Goal: Complete application form: Complete application form

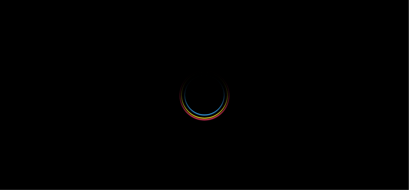
select select
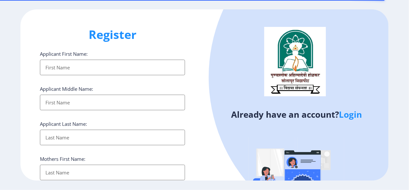
click at [200, 42] on div "Register Applicant First Name: Applicant Middle Name: Applicant Last Name: Moth…" at bounding box center [112, 94] width 184 height 171
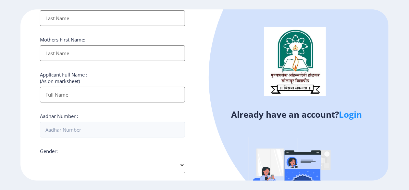
scroll to position [107, 0]
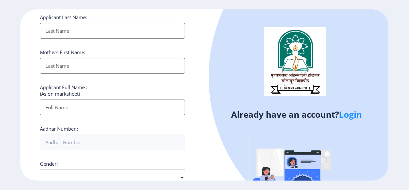
click at [349, 120] on div at bounding box center [372, 77] width 327 height 327
click at [352, 118] on link "Login" at bounding box center [350, 115] width 23 height 12
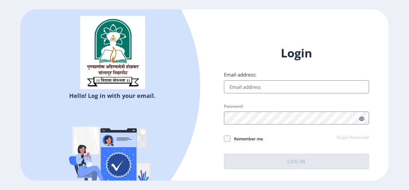
click at [268, 86] on input "Email address:" at bounding box center [296, 87] width 145 height 13
type input "[EMAIL_ADDRESS][DOMAIN_NAME]"
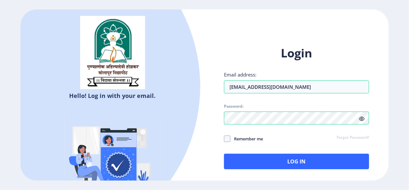
click at [361, 120] on icon at bounding box center [362, 119] width 6 height 5
click at [227, 141] on span at bounding box center [227, 139] width 6 height 6
click at [224, 139] on input "Remember me" at bounding box center [224, 139] width 0 height 0
checkbox input "true"
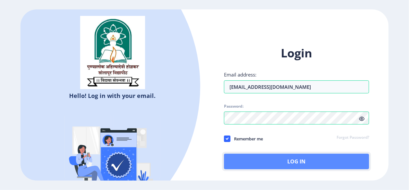
click at [281, 165] on button "Log In" at bounding box center [296, 162] width 145 height 16
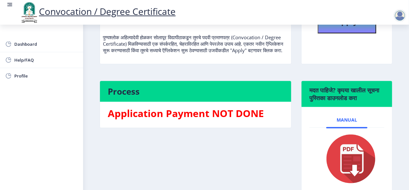
scroll to position [114, 0]
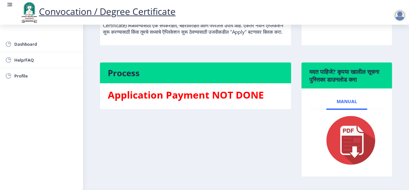
click at [346, 157] on img at bounding box center [347, 141] width 60 height 52
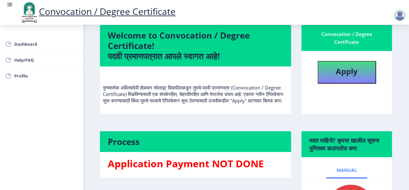
scroll to position [45, 0]
click at [27, 79] on span "Profile" at bounding box center [46, 76] width 64 height 8
select select
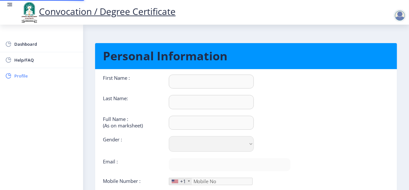
type input "SACHIN"
type input "[PERSON_NAME]"
type input "SACHIN VISHWAMBARRAO [PERSON_NAME]"
select select "[DEMOGRAPHIC_DATA]"
type input "[EMAIL_ADDRESS][DOMAIN_NAME]"
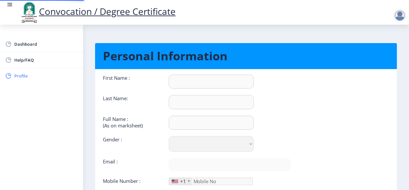
type input "7020600068"
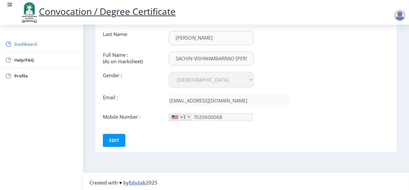
click at [33, 45] on span "Dashboard" at bounding box center [46, 44] width 64 height 8
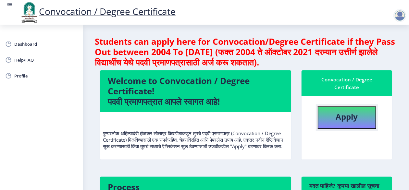
click at [349, 114] on b "Apply" at bounding box center [347, 116] width 22 height 11
select select
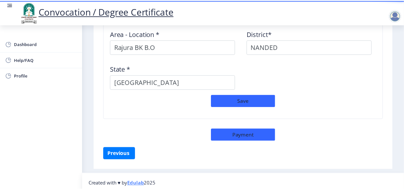
scroll to position [585, 0]
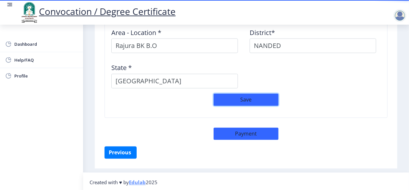
click at [246, 100] on button "Save" at bounding box center [246, 100] width 65 height 12
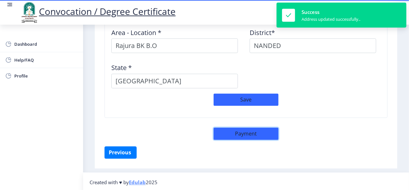
click at [249, 135] on button "Payment" at bounding box center [246, 134] width 65 height 12
select select "sealed"
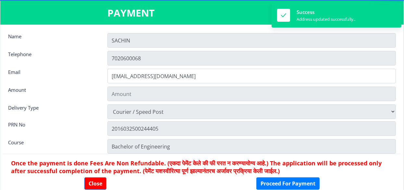
type input "2885"
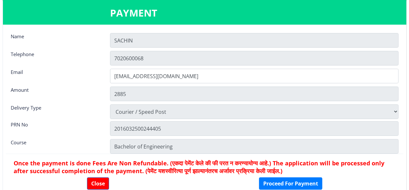
scroll to position [8, 0]
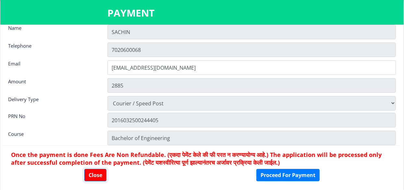
click at [93, 176] on button "Close" at bounding box center [95, 175] width 22 height 12
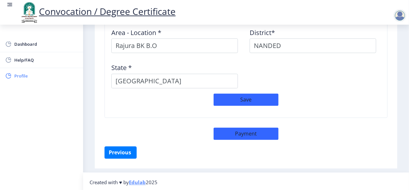
click at [18, 76] on span "Profile" at bounding box center [46, 76] width 64 height 8
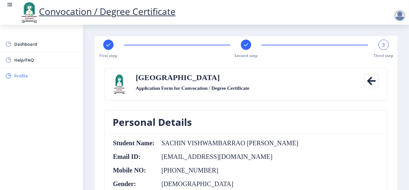
select select
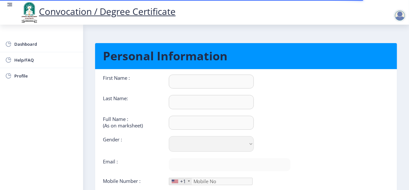
click at [398, 14] on div at bounding box center [400, 15] width 13 height 13
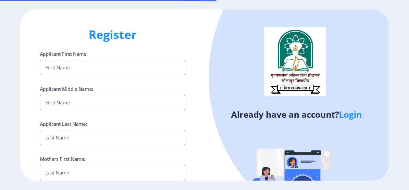
select select
click at [355, 113] on link "Login" at bounding box center [350, 115] width 23 height 12
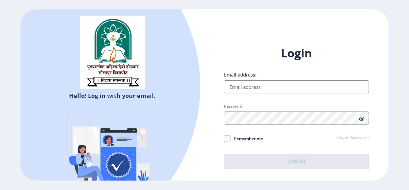
click at [282, 87] on input "Email address:" at bounding box center [296, 87] width 145 height 13
type input "[EMAIL_ADDRESS][DOMAIN_NAME]"
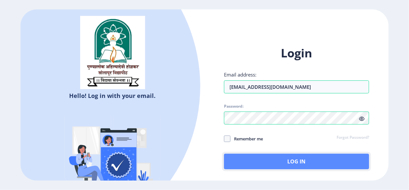
click at [288, 162] on button "Log In" at bounding box center [296, 162] width 145 height 16
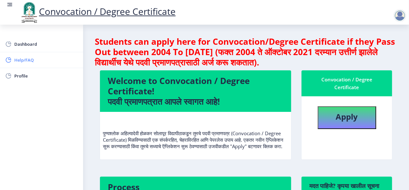
click at [28, 62] on span "Help/FAQ" at bounding box center [46, 60] width 64 height 8
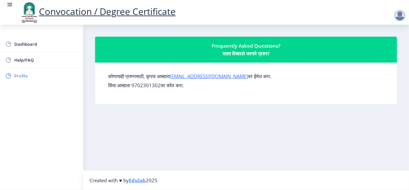
click at [29, 71] on link "Profile" at bounding box center [41, 76] width 83 height 16
select select
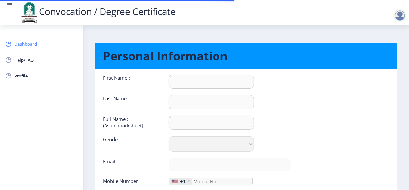
type input "SACHIN"
type input "[PERSON_NAME]"
type input "SACHIN VISHWAMBARRAO [PERSON_NAME]"
select select "[DEMOGRAPHIC_DATA]"
type input "[EMAIL_ADDRESS][DOMAIN_NAME]"
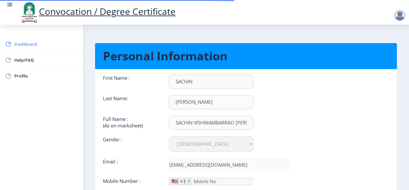
type input "7020600068"
click at [25, 44] on span "Dashboard" at bounding box center [46, 44] width 64 height 8
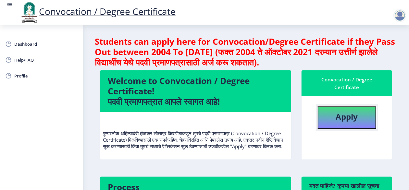
click at [345, 122] on button "Apply" at bounding box center [347, 118] width 58 height 23
select select
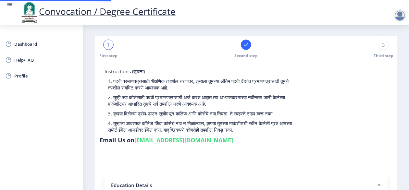
type input "2016032500244405"
select select "Regular"
select select "2019"
select select "March"
select select "Grade A"
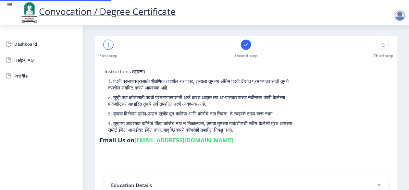
type input "817563"
type input "[PERSON_NAME] VISHWAMBARRAO"
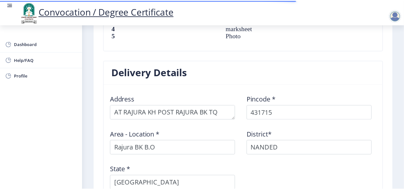
scroll to position [585, 0]
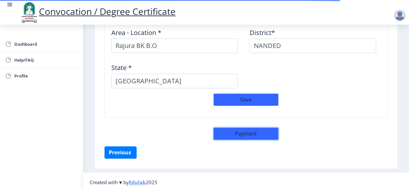
click at [235, 134] on button "Payment" at bounding box center [246, 134] width 65 height 12
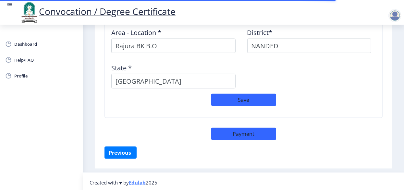
select select "sealed"
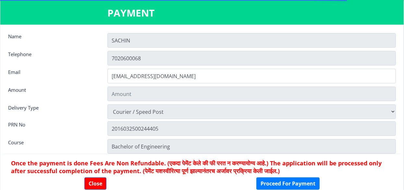
type input "2885"
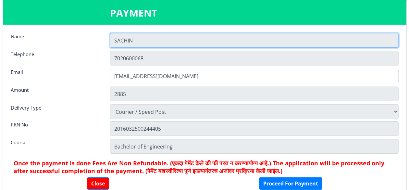
scroll to position [8, 0]
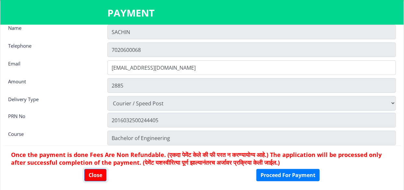
click at [94, 180] on button "Close" at bounding box center [95, 175] width 22 height 12
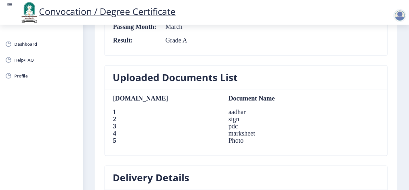
scroll to position [375, 0]
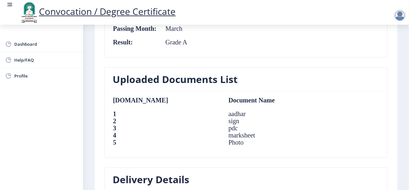
click at [402, 15] on div at bounding box center [400, 15] width 13 height 13
click at [383, 51] on span "Log out" at bounding box center [383, 51] width 42 height 8
